Goal: Check status: Check status

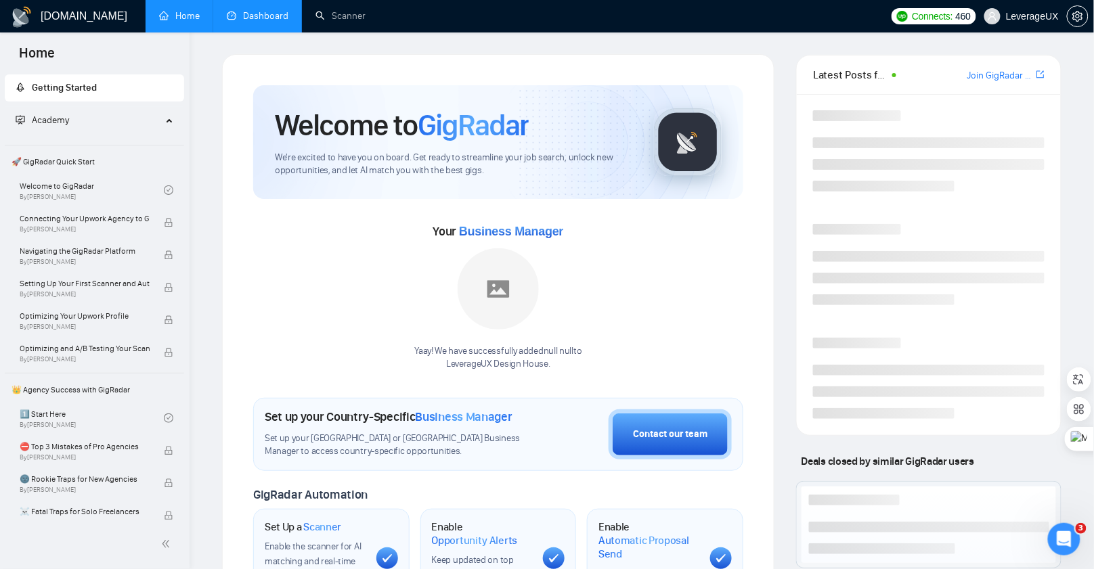
click at [253, 30] on li "Dashboard" at bounding box center [257, 16] width 89 height 32
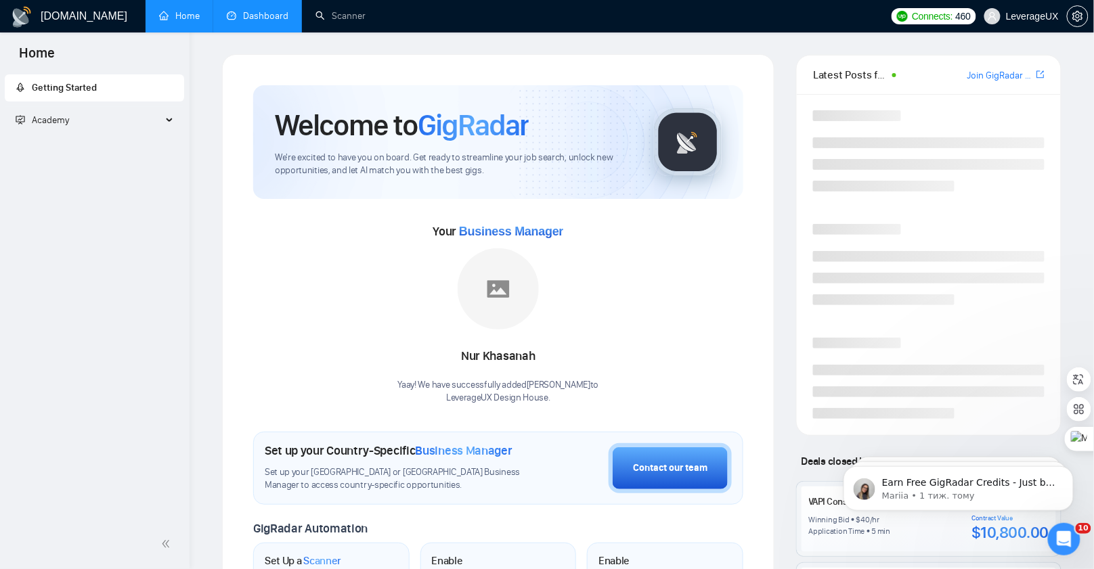
click at [277, 21] on link "Dashboard" at bounding box center [258, 16] width 62 height 12
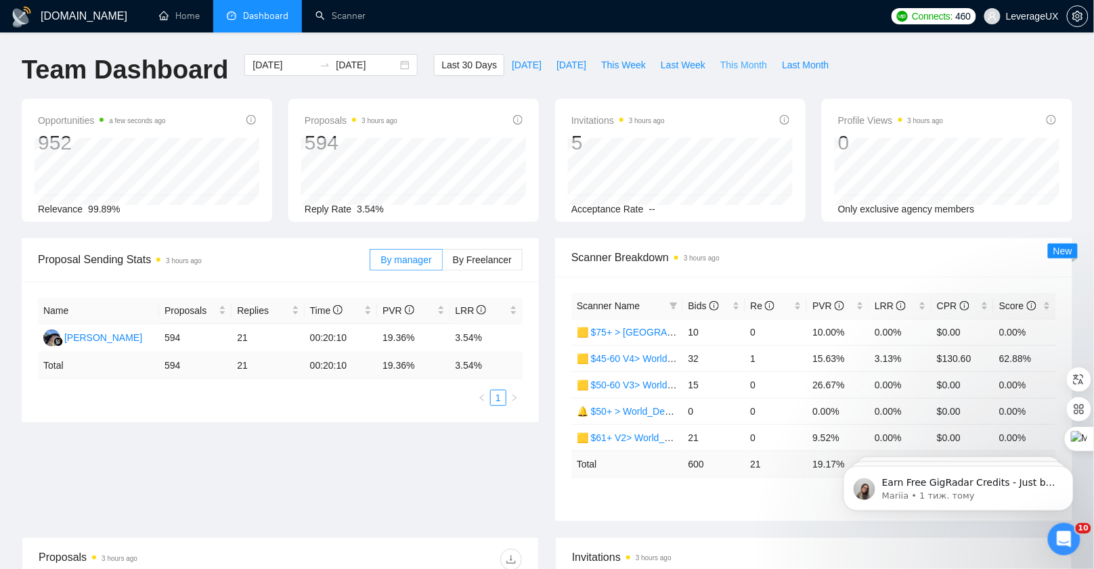
click at [743, 66] on span "This Month" at bounding box center [743, 65] width 47 height 15
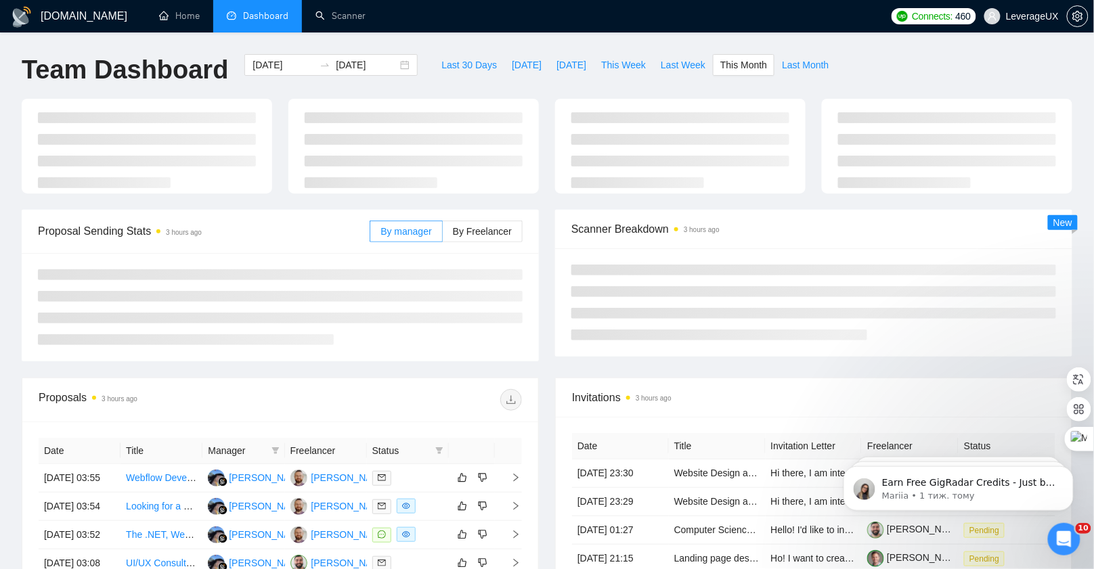
type input "[DATE]"
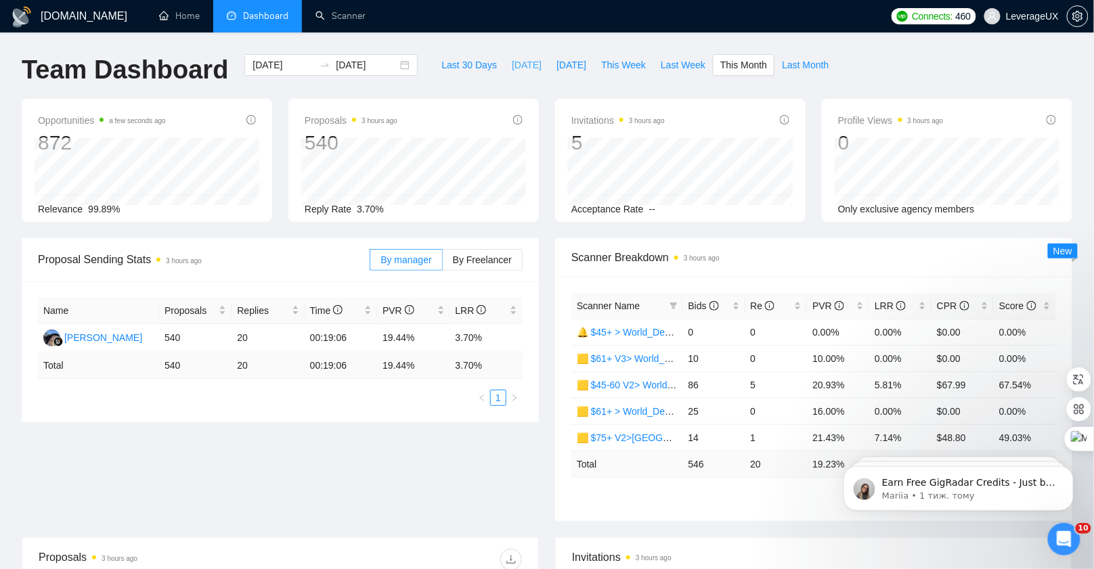
click at [518, 63] on span "[DATE]" at bounding box center [527, 65] width 30 height 15
type input "[DATE]"
click at [565, 64] on span "[DATE]" at bounding box center [572, 65] width 30 height 15
type input "[DATE]"
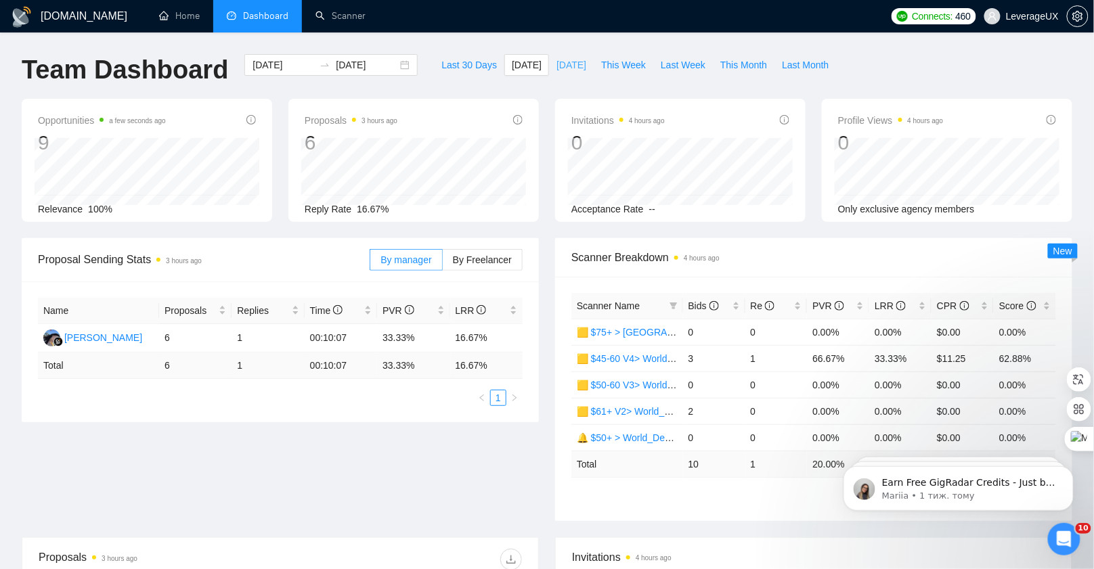
type input "[DATE]"
